Goal: Ask a question

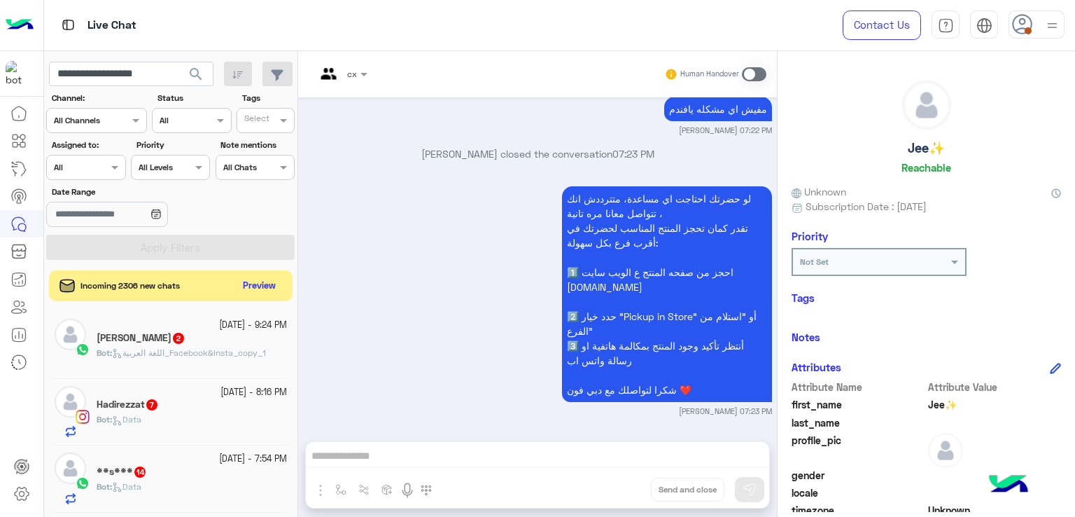
type input "**********"
click at [179, 62] on button "search" at bounding box center [196, 77] width 34 height 30
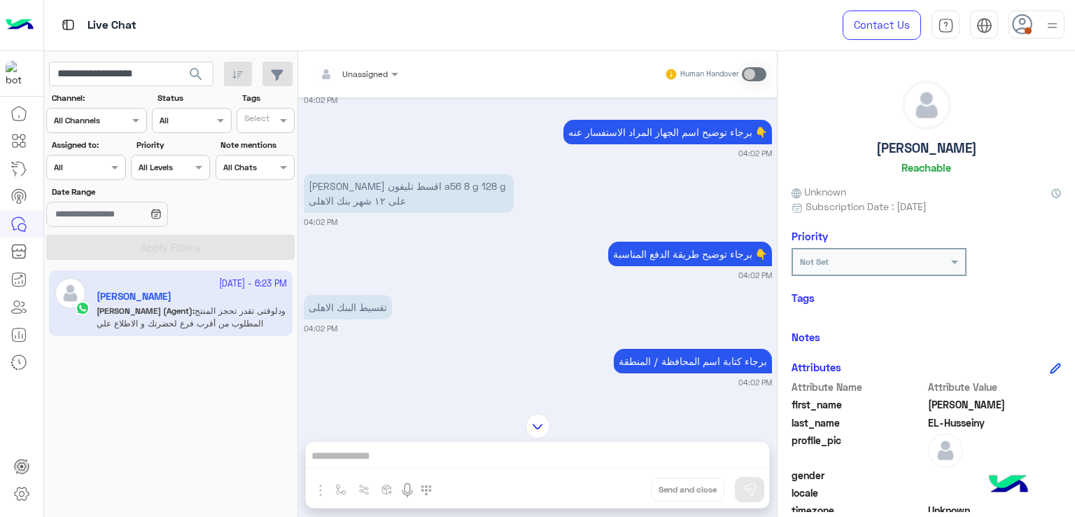
scroll to position [1990, 0]
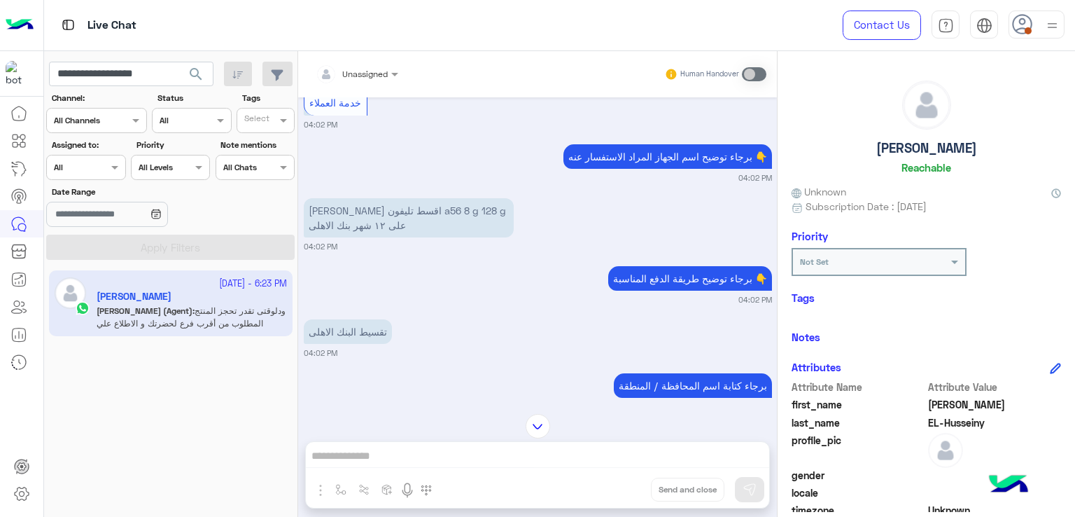
click at [127, 76] on input "**********" at bounding box center [131, 74] width 164 height 25
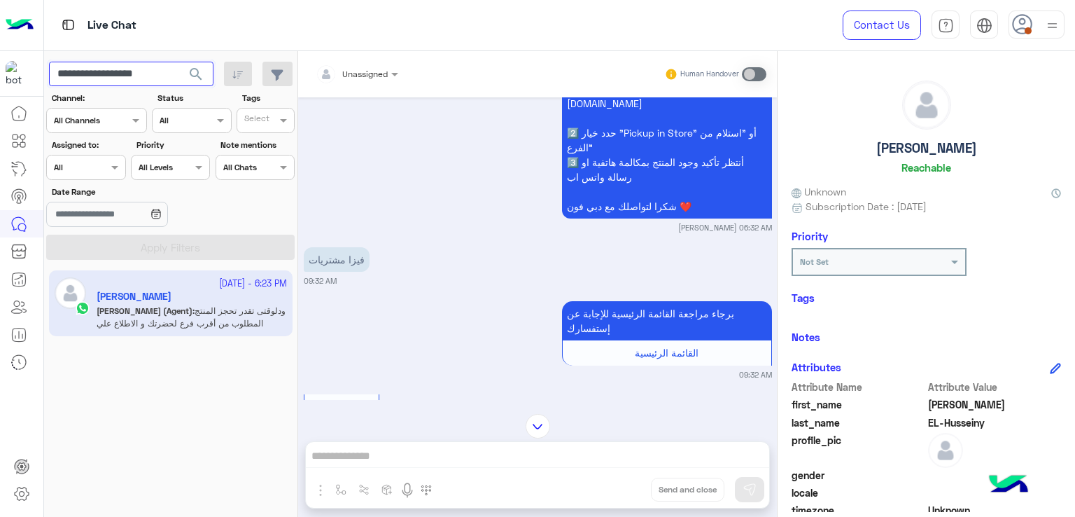
scroll to position [3180, 0]
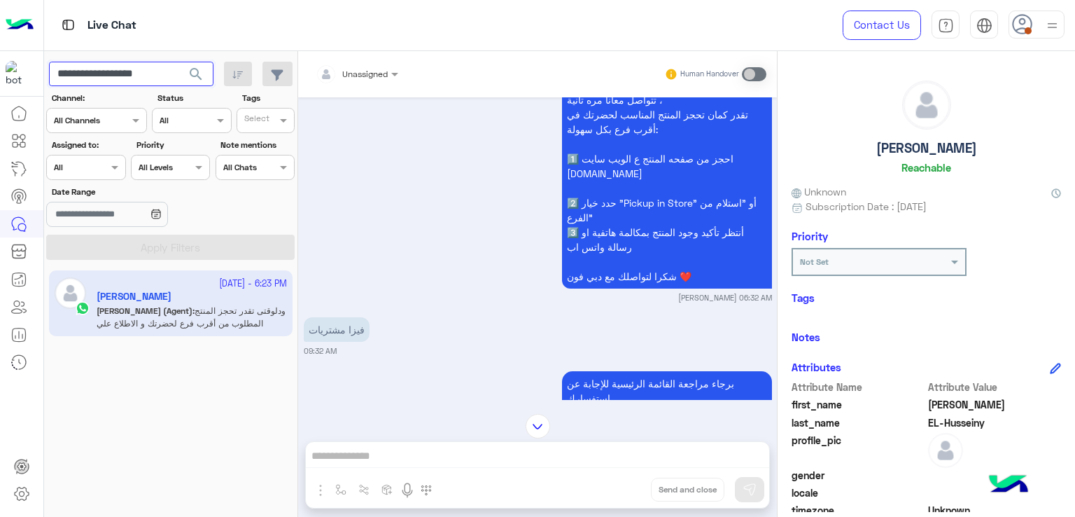
click at [179, 62] on button "search" at bounding box center [196, 77] width 34 height 30
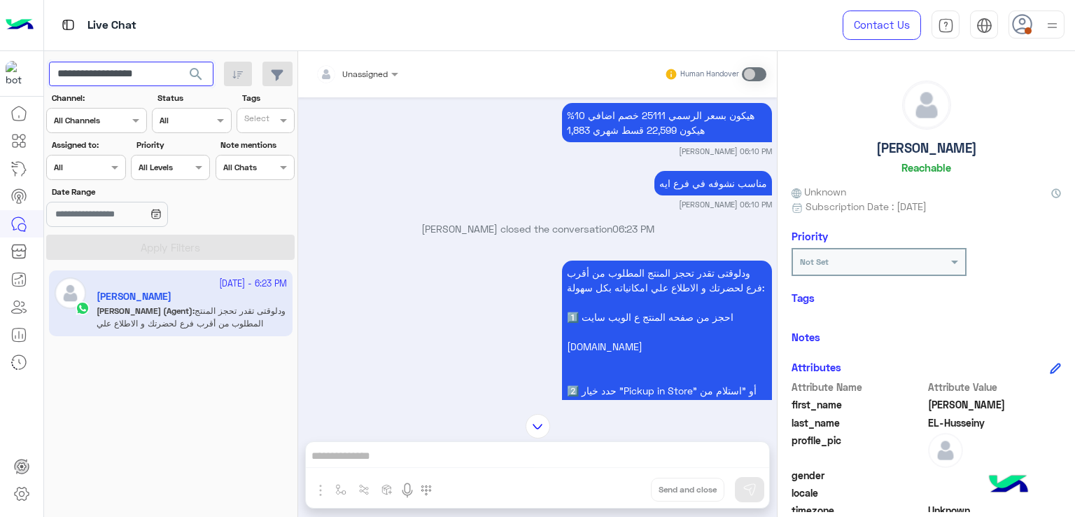
scroll to position [2820, 0]
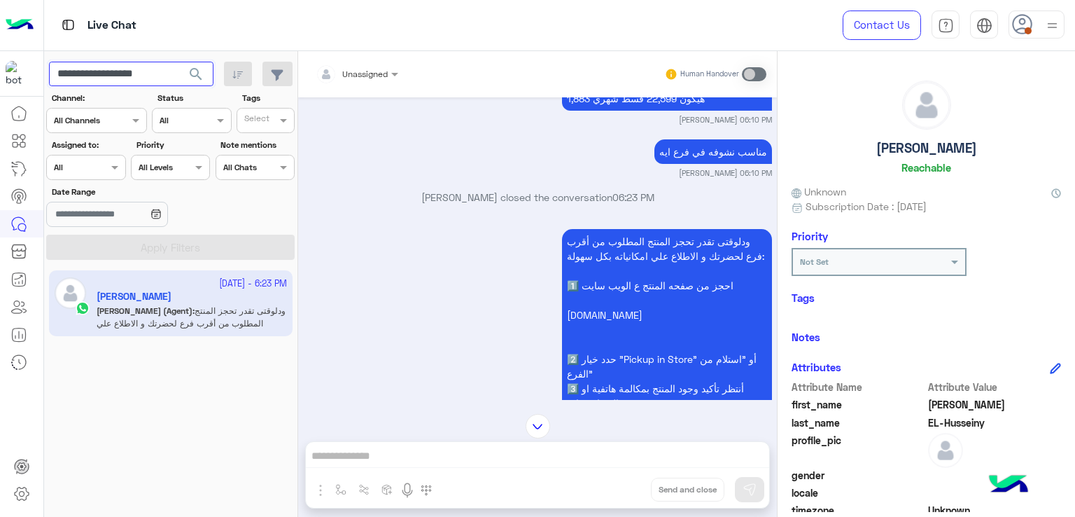
click at [154, 65] on input "**********" at bounding box center [131, 74] width 164 height 25
click at [179, 62] on button "search" at bounding box center [196, 77] width 34 height 30
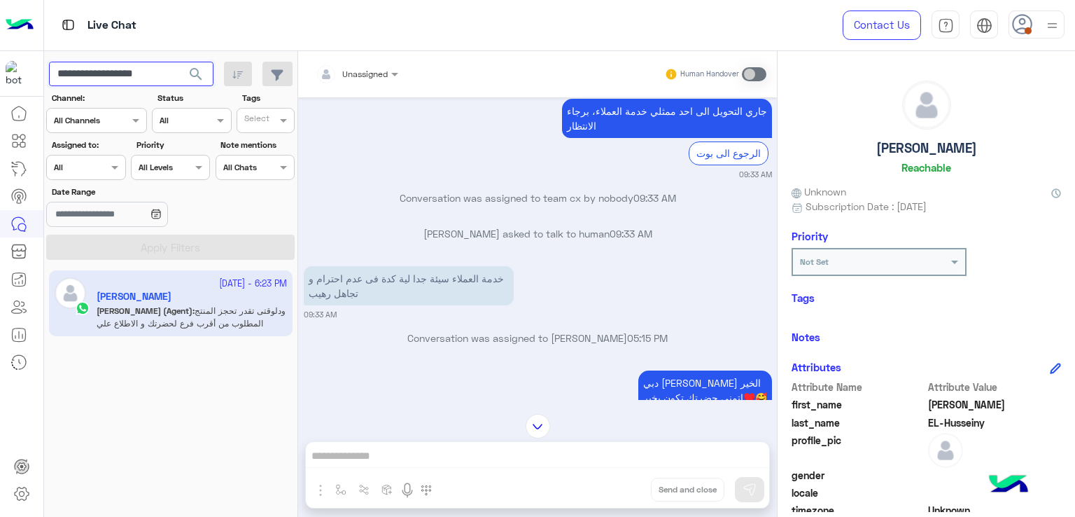
scroll to position [2148, 0]
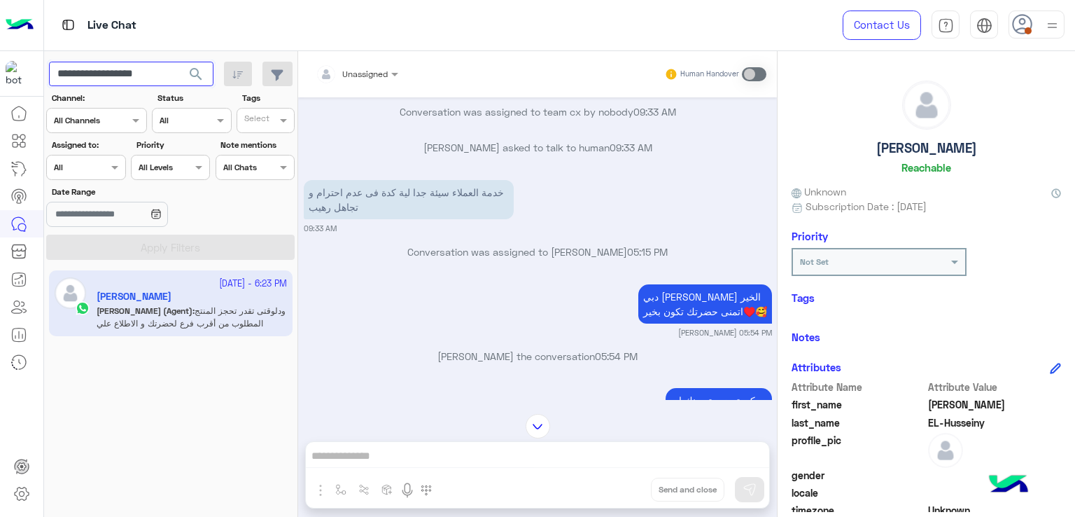
click at [120, 76] on input "**********" at bounding box center [131, 74] width 164 height 25
click at [179, 62] on button "search" at bounding box center [196, 77] width 34 height 30
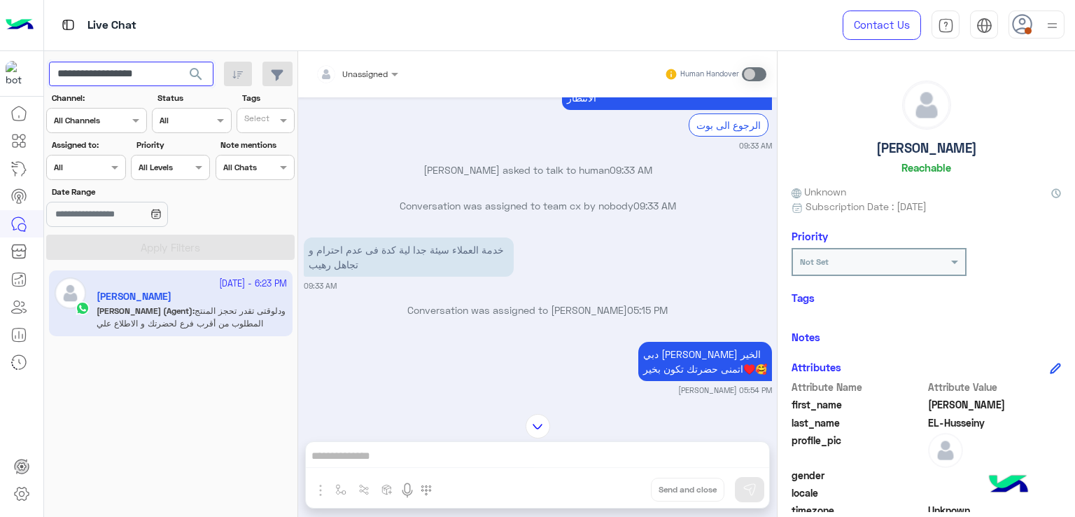
scroll to position [4090, 0]
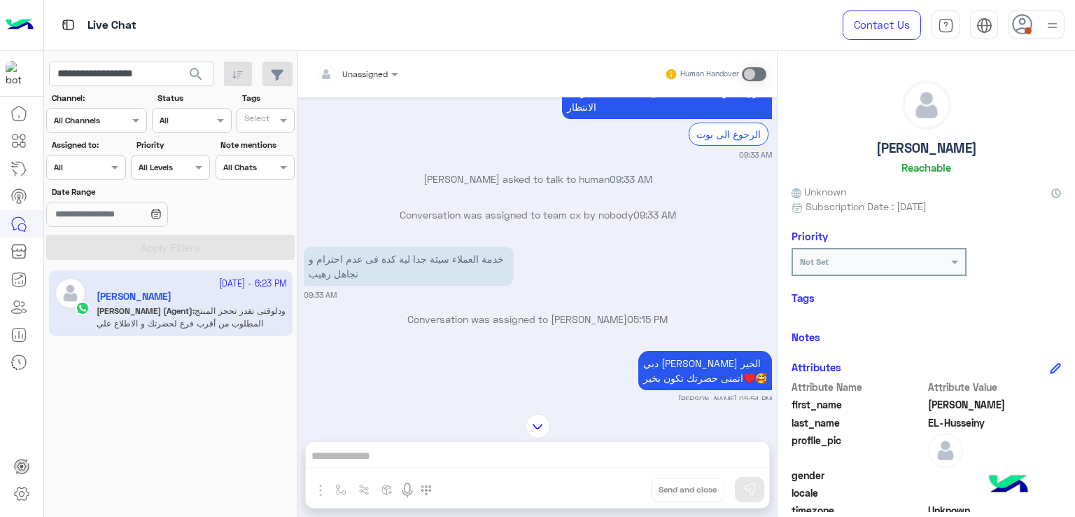
click at [508, 456] on div "Unassigned Human Handover [DATE] خدمة العملاء 07:19 PM برجاء توضيح اسم الجهاز ا…" at bounding box center [537, 286] width 479 height 471
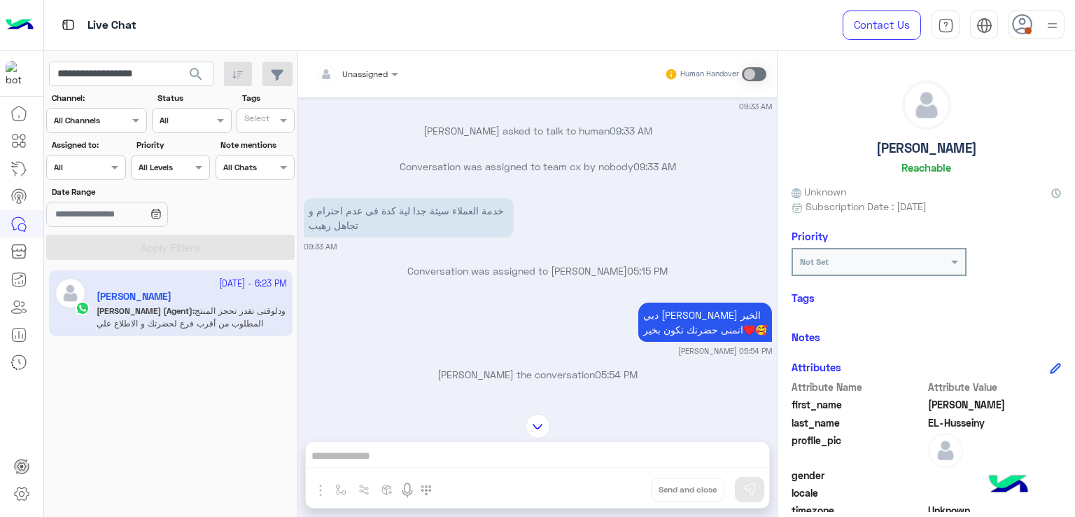
scroll to position [4160, 0]
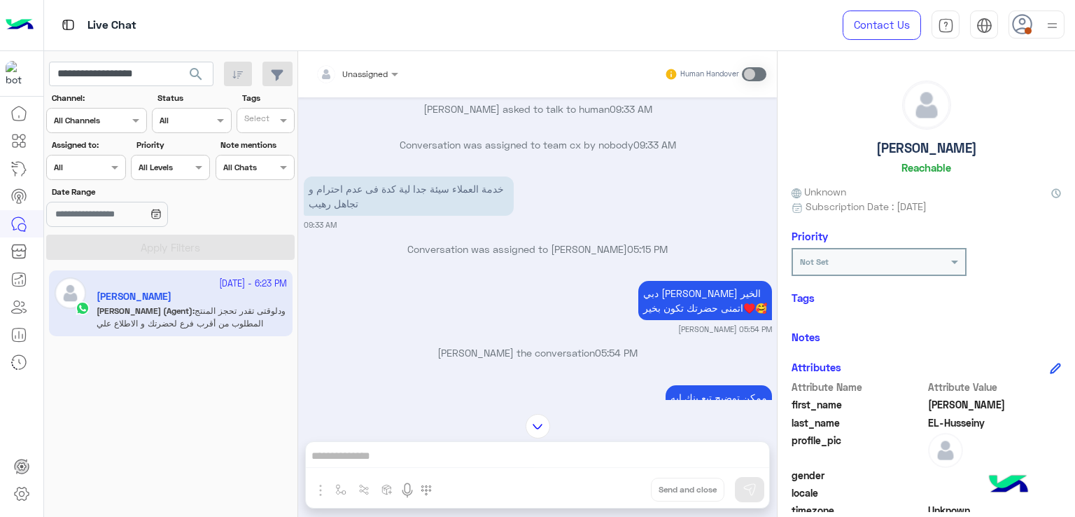
click at [398, 203] on p "خدمة العملاء سيئة جدا لية كدة فى عدم احترام و تجاهل رهيب" at bounding box center [409, 195] width 210 height 39
click at [449, 199] on p "خدمة العملاء سيئة جدا لية كدة فى عدم احترام و تجاهل رهيب" at bounding box center [409, 195] width 210 height 39
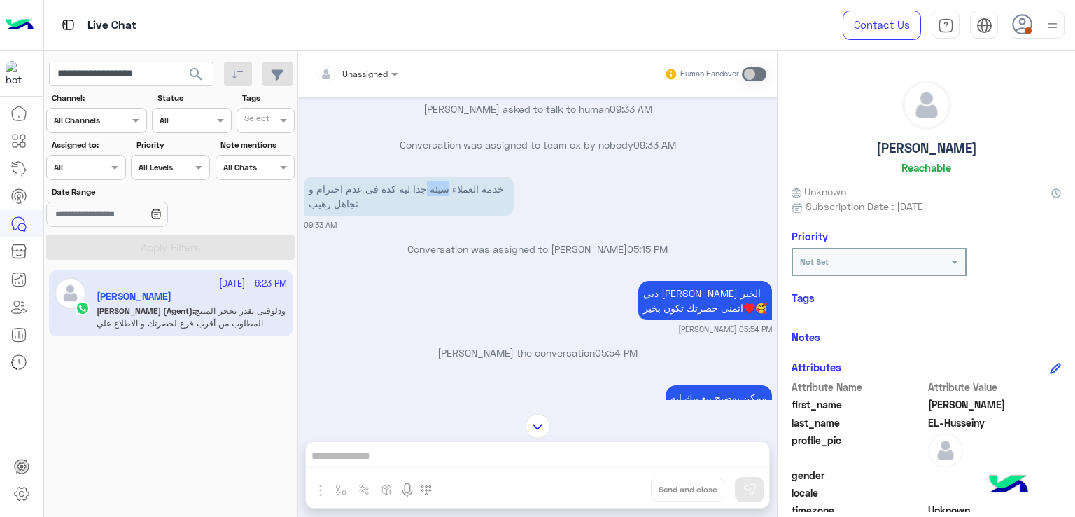
click at [449, 199] on p "خدمة العملاء سيئة جدا لية كدة فى عدم احترام و تجاهل رهيب" at bounding box center [409, 195] width 210 height 39
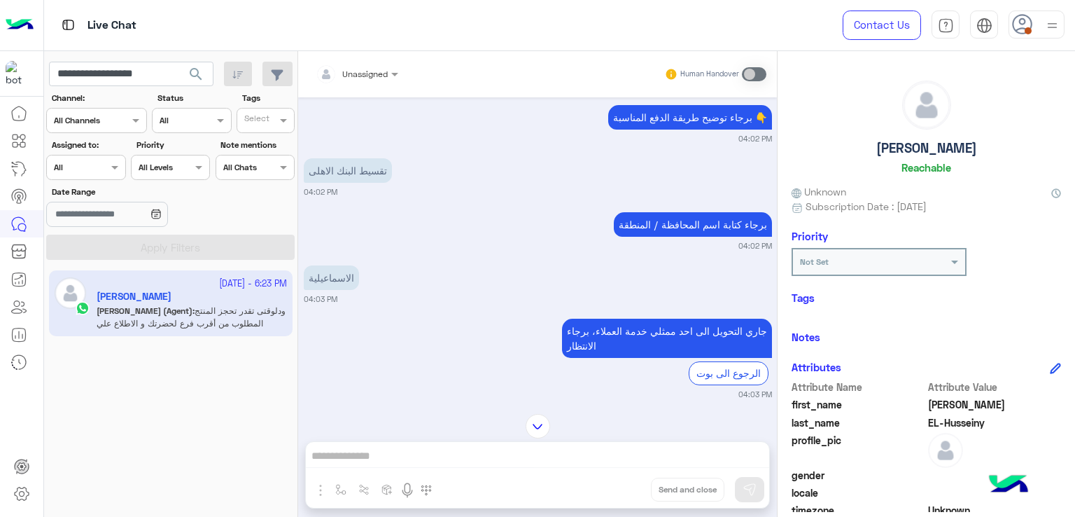
scroll to position [2060, 0]
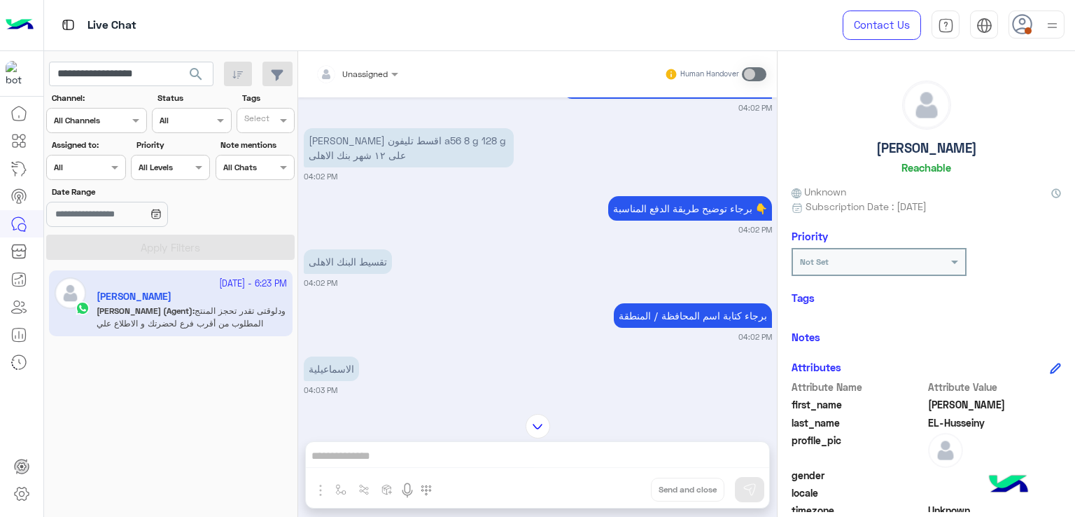
click at [408, 153] on p "[PERSON_NAME] اقسط تليفون a56 8 g 128 g على ١٢ شهر بنك الاهلى" at bounding box center [409, 147] width 210 height 39
click at [343, 274] on p "تقسيط البنك الاهلى" at bounding box center [348, 261] width 88 height 24
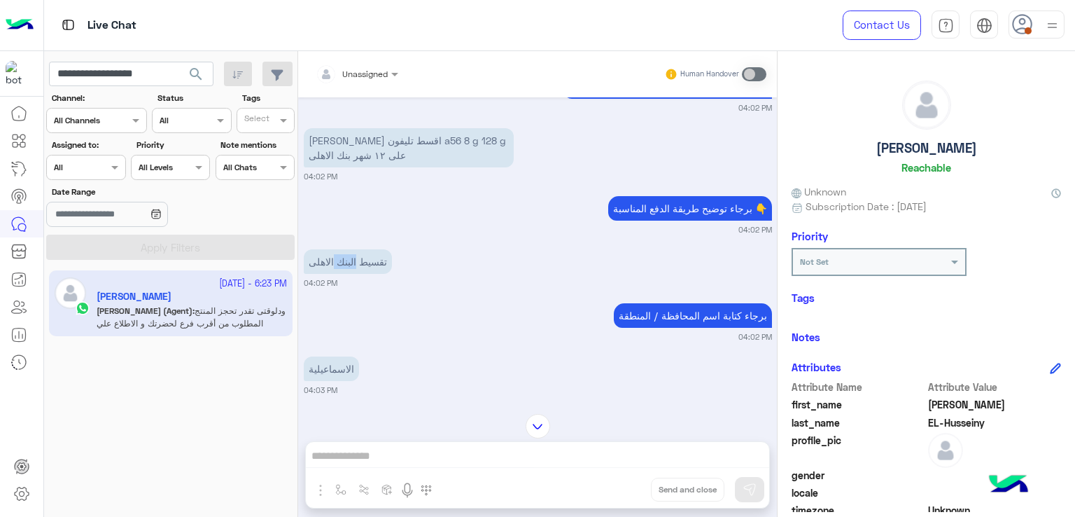
click at [343, 274] on p "تقسيط البنك الاهلى" at bounding box center [348, 261] width 88 height 24
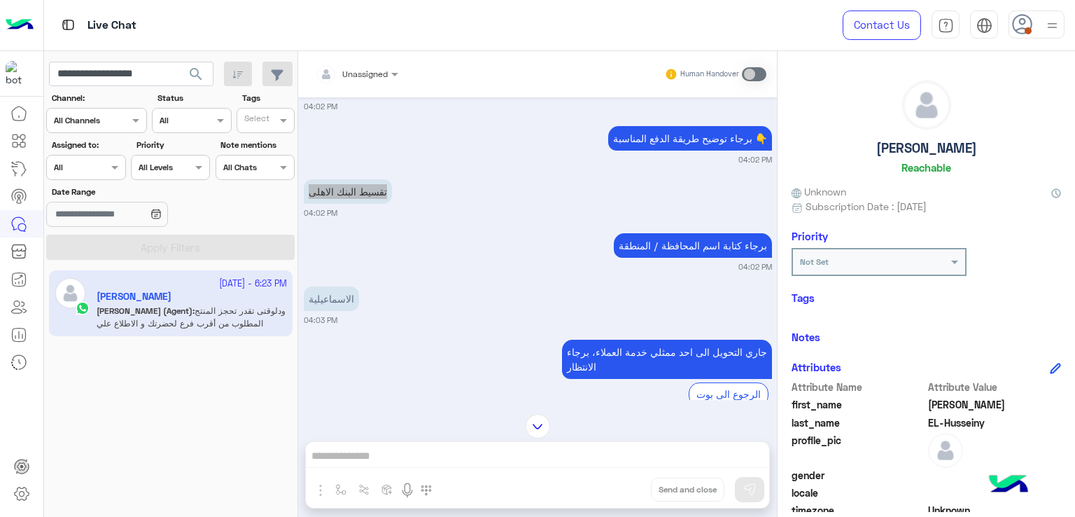
scroll to position [2200, 0]
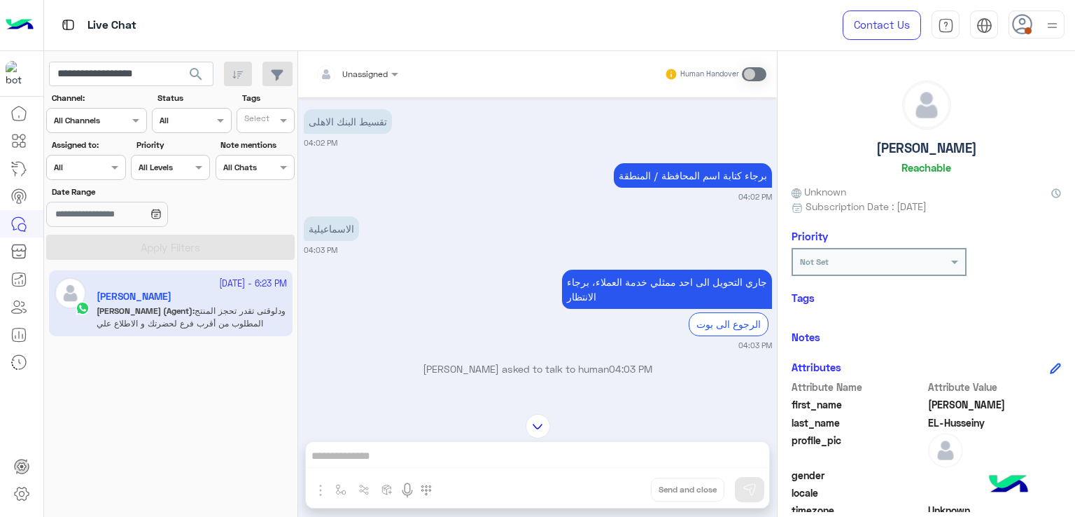
click at [450, 148] on small "04:02 PM" at bounding box center [538, 142] width 468 height 11
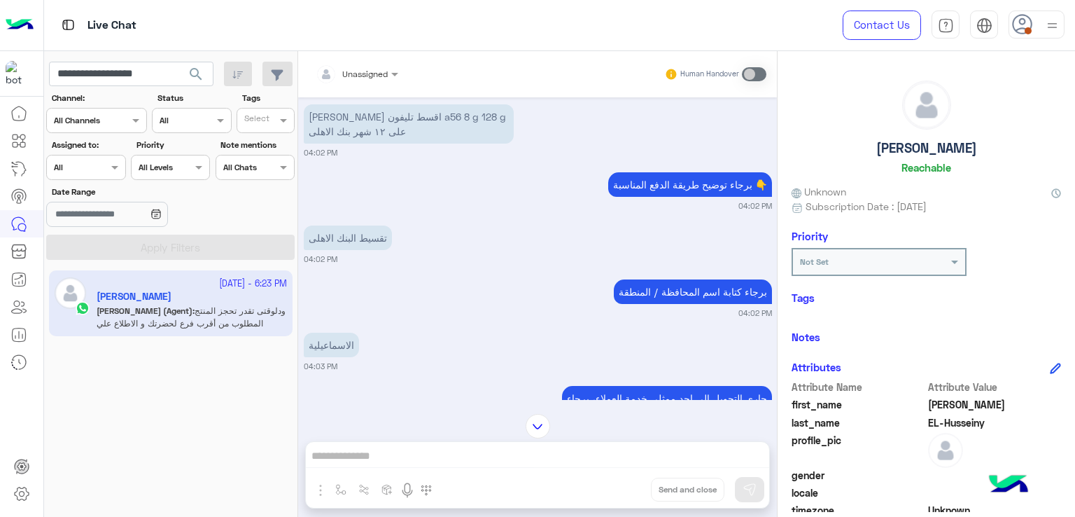
scroll to position [2060, 0]
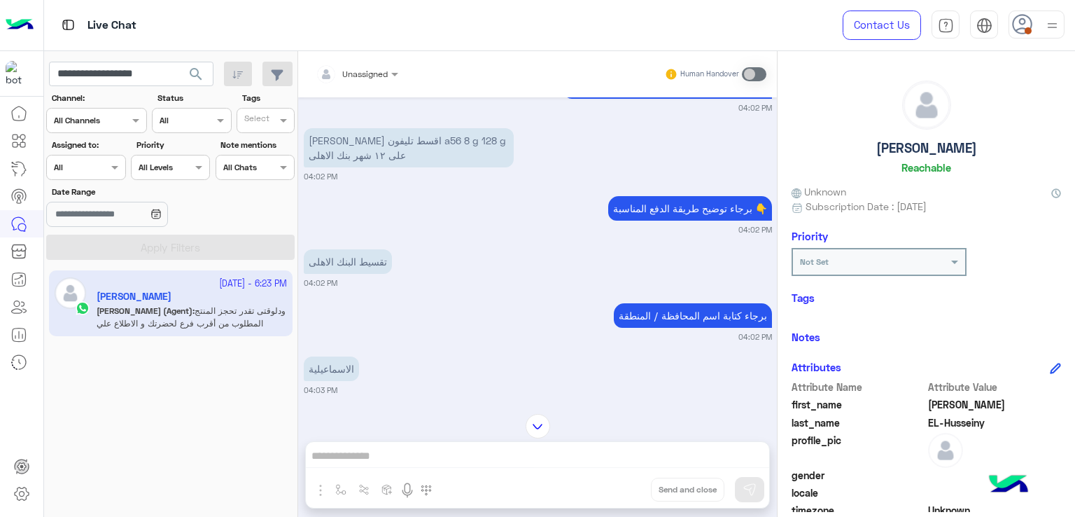
click at [428, 157] on p "[PERSON_NAME] اقسط تليفون a56 8 g 128 g على ١٢ شهر بنك الاهلى" at bounding box center [409, 147] width 210 height 39
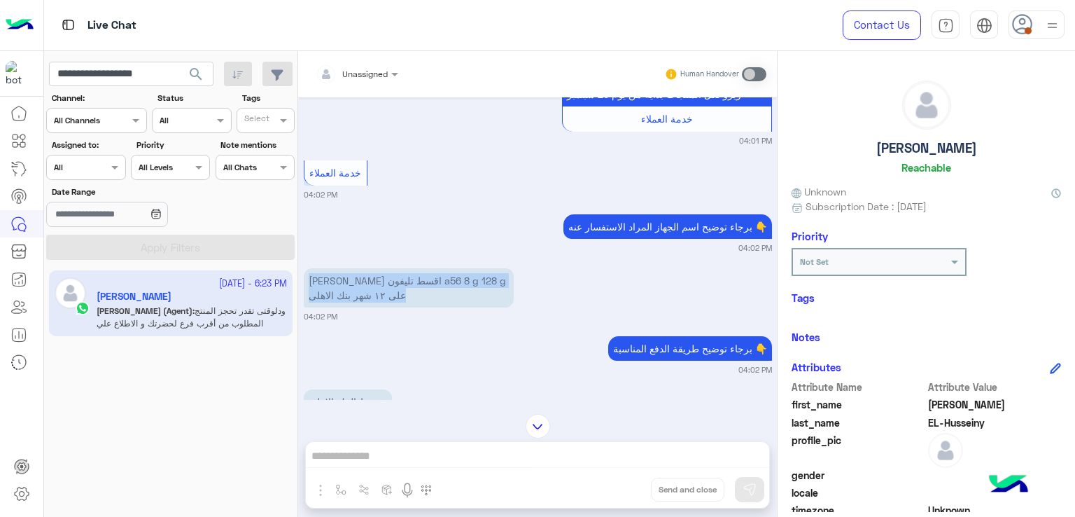
scroll to position [1990, 0]
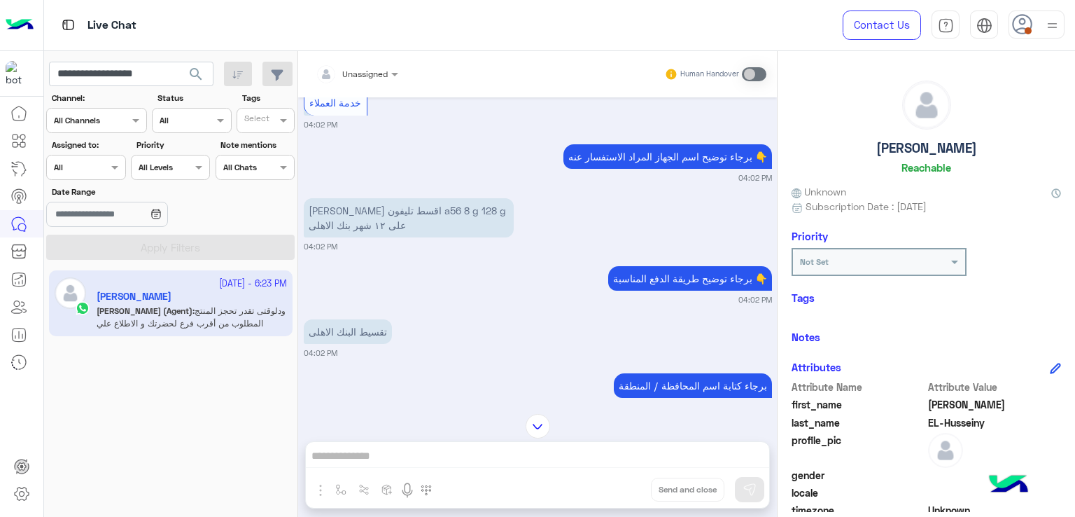
click at [664, 163] on p "برجاء توضيح اسم الجهاز المراد الاستفسار عنه 👇" at bounding box center [667, 156] width 209 height 24
click at [410, 229] on p "[PERSON_NAME] اقسط تليفون a56 8 g 128 g على ١٢ شهر بنك الاهلى" at bounding box center [409, 217] width 210 height 39
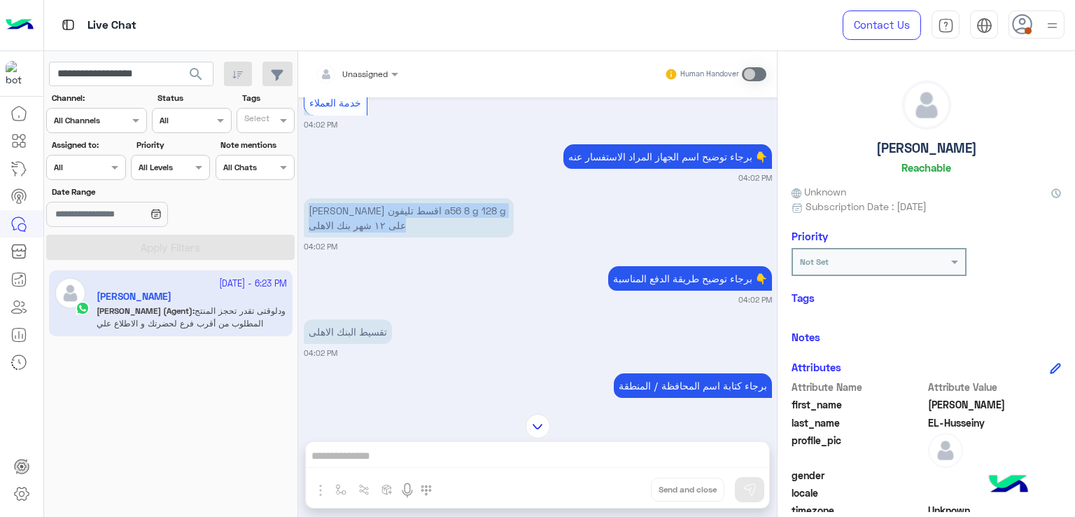
click at [410, 229] on p "[PERSON_NAME] اقسط تليفون a56 8 g 128 g على ١٢ شهر بنك الاهلى" at bounding box center [409, 217] width 210 height 39
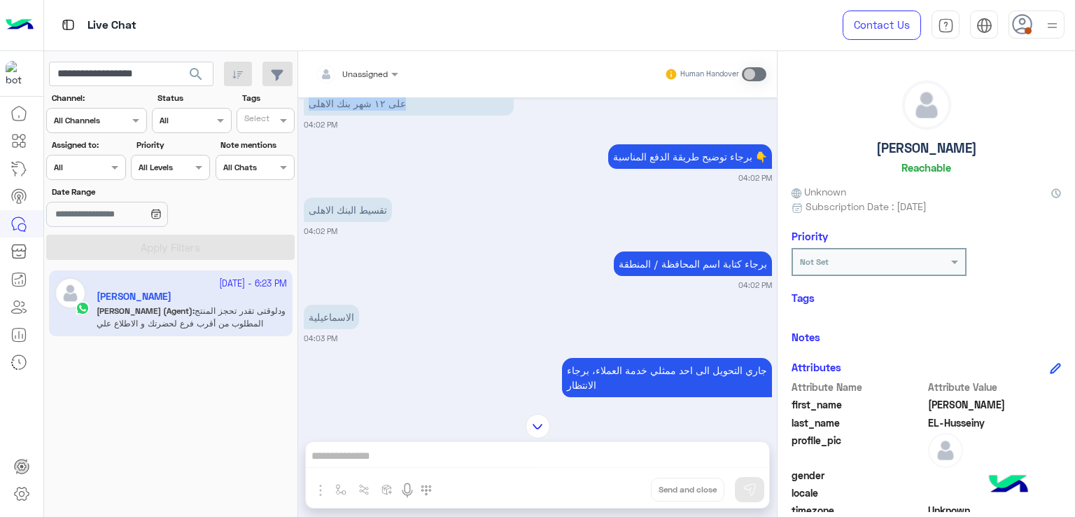
scroll to position [2130, 0]
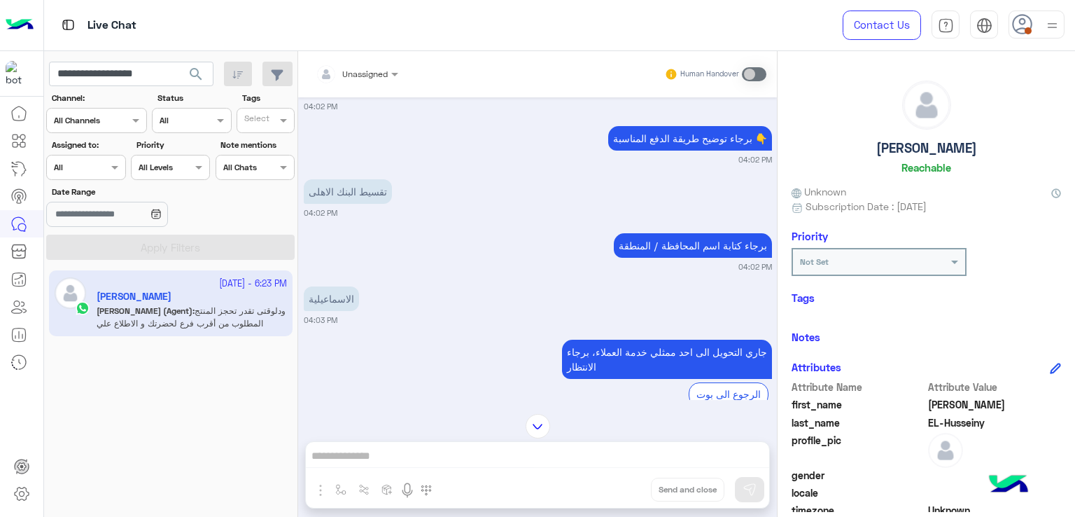
click at [704, 149] on p "برجاء توضيح طريقة الدفع المناسبة 👇" at bounding box center [690, 138] width 164 height 24
click at [342, 199] on p "تقسيط البنك الاهلى" at bounding box center [348, 191] width 88 height 24
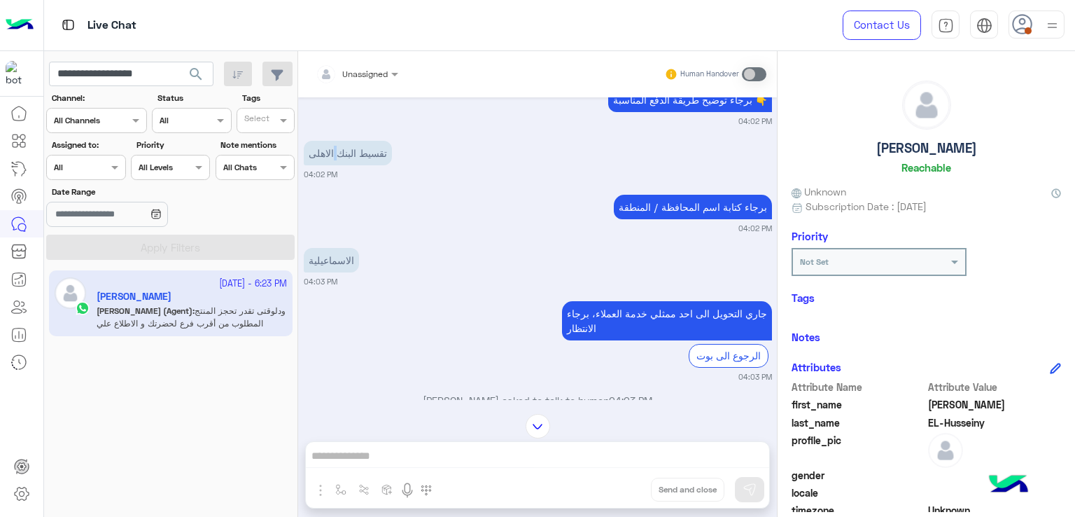
scroll to position [2200, 0]
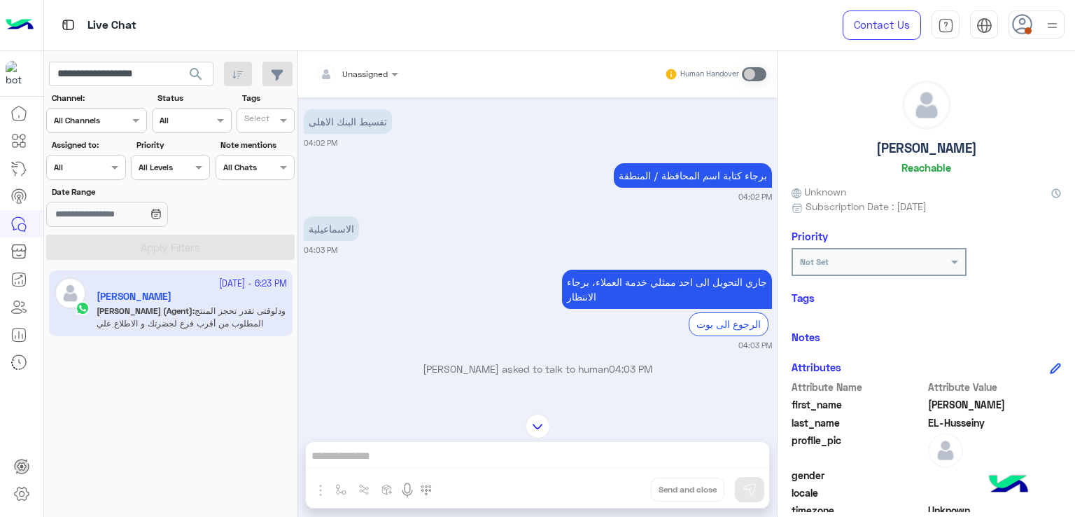
click at [347, 132] on p "تقسيط البنك الاهلى" at bounding box center [348, 121] width 88 height 24
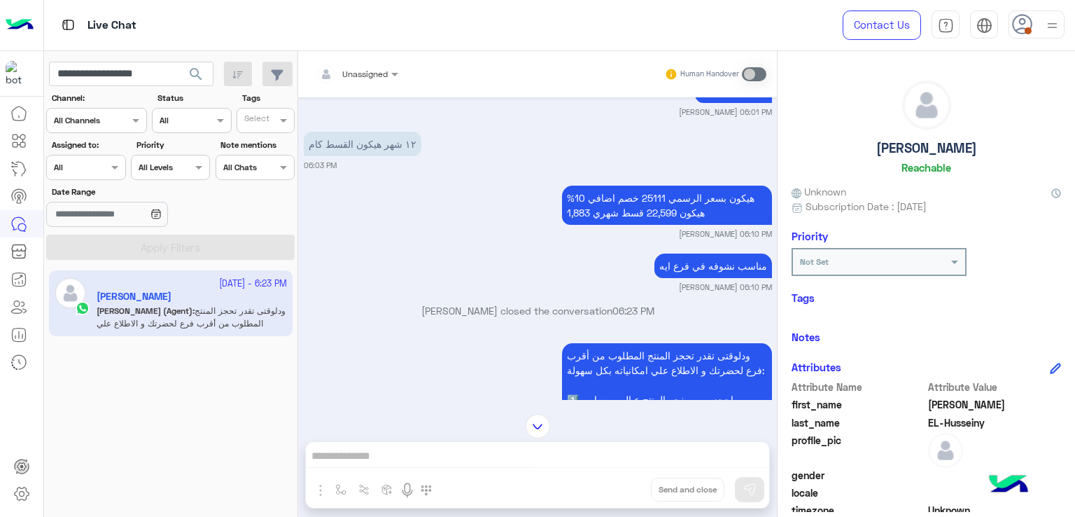
scroll to position [4650, 0]
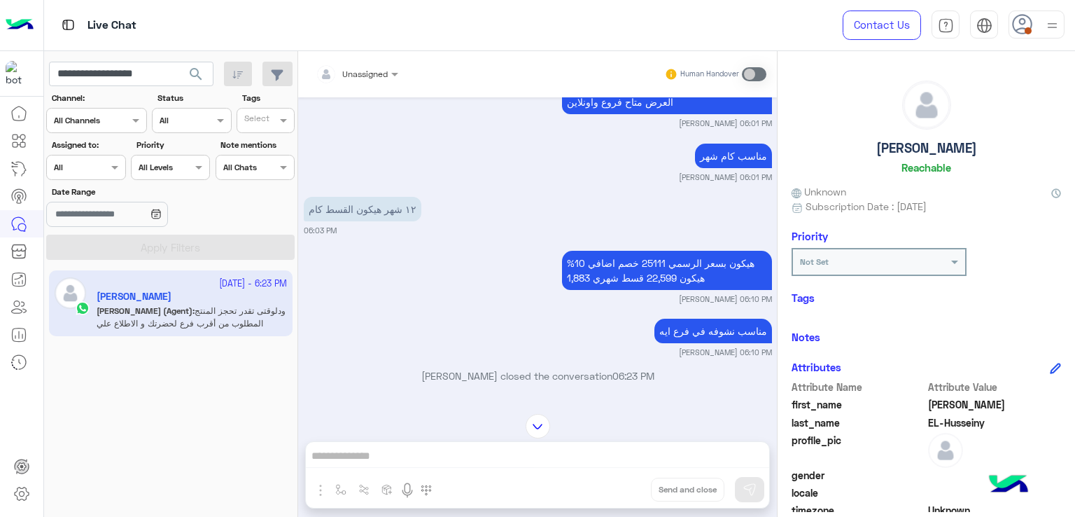
click at [526, 458] on div "Unassigned Human Handover [DATE] خدمة العملاء 07:19 PM برجاء توضيح اسم الجهاز ا…" at bounding box center [537, 286] width 479 height 471
click at [536, 426] on img at bounding box center [538, 426] width 24 height 24
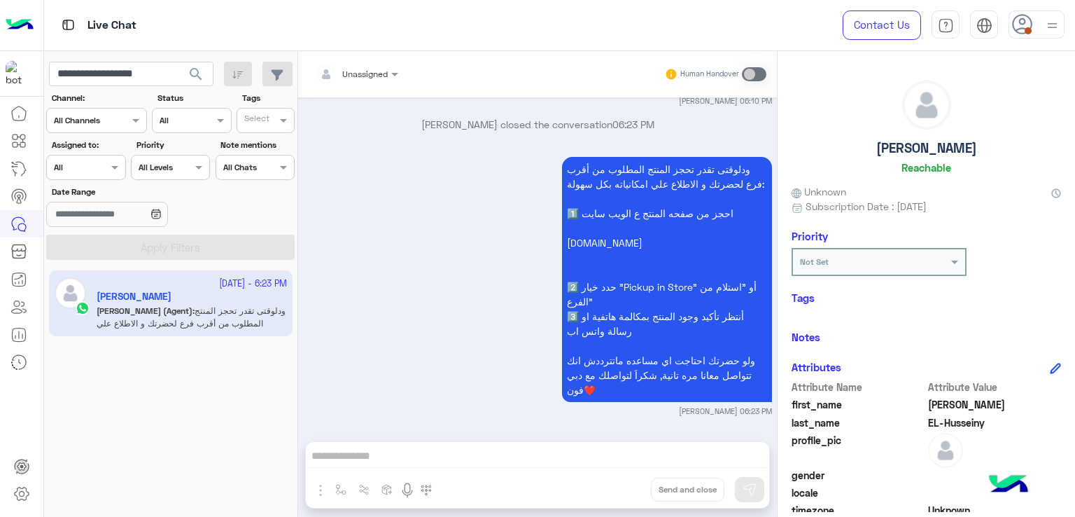
scroll to position [4911, 0]
